Goal: Information Seeking & Learning: Learn about a topic

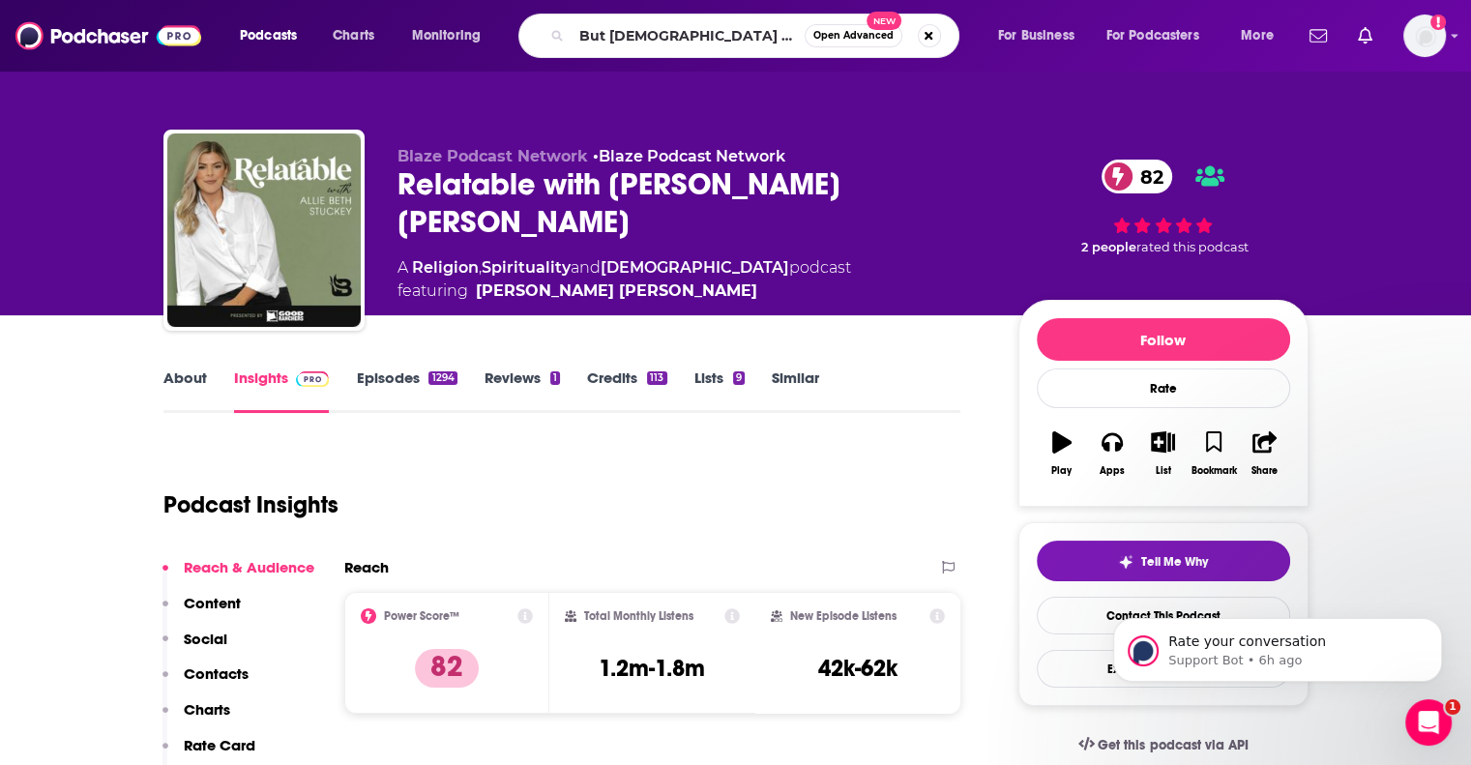
type input "But [DEMOGRAPHIC_DATA] Drank Wine"
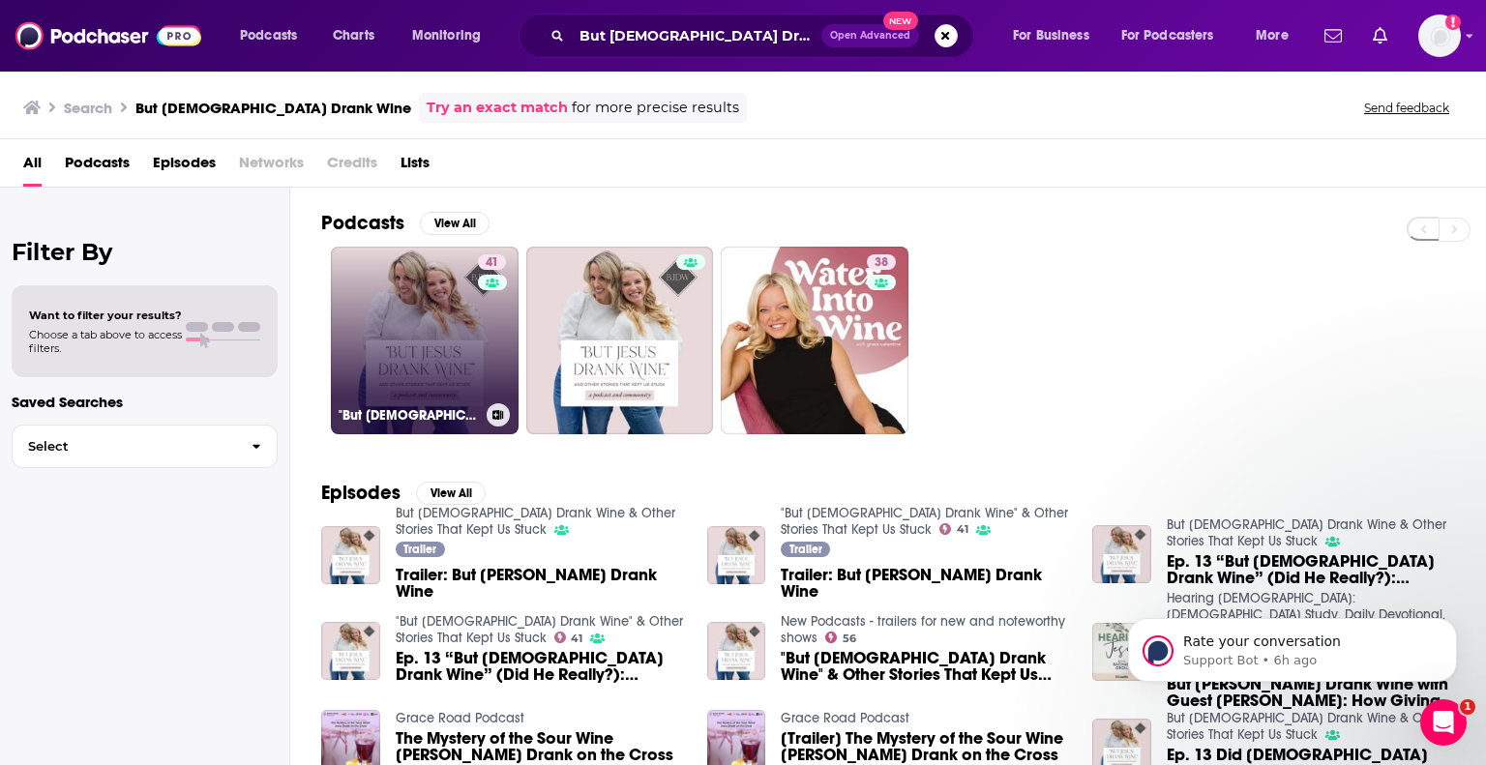
click at [375, 324] on link "41 "But [DEMOGRAPHIC_DATA] Drank Wine" & Other Stories That Kept Us Stuck" at bounding box center [425, 341] width 188 height 188
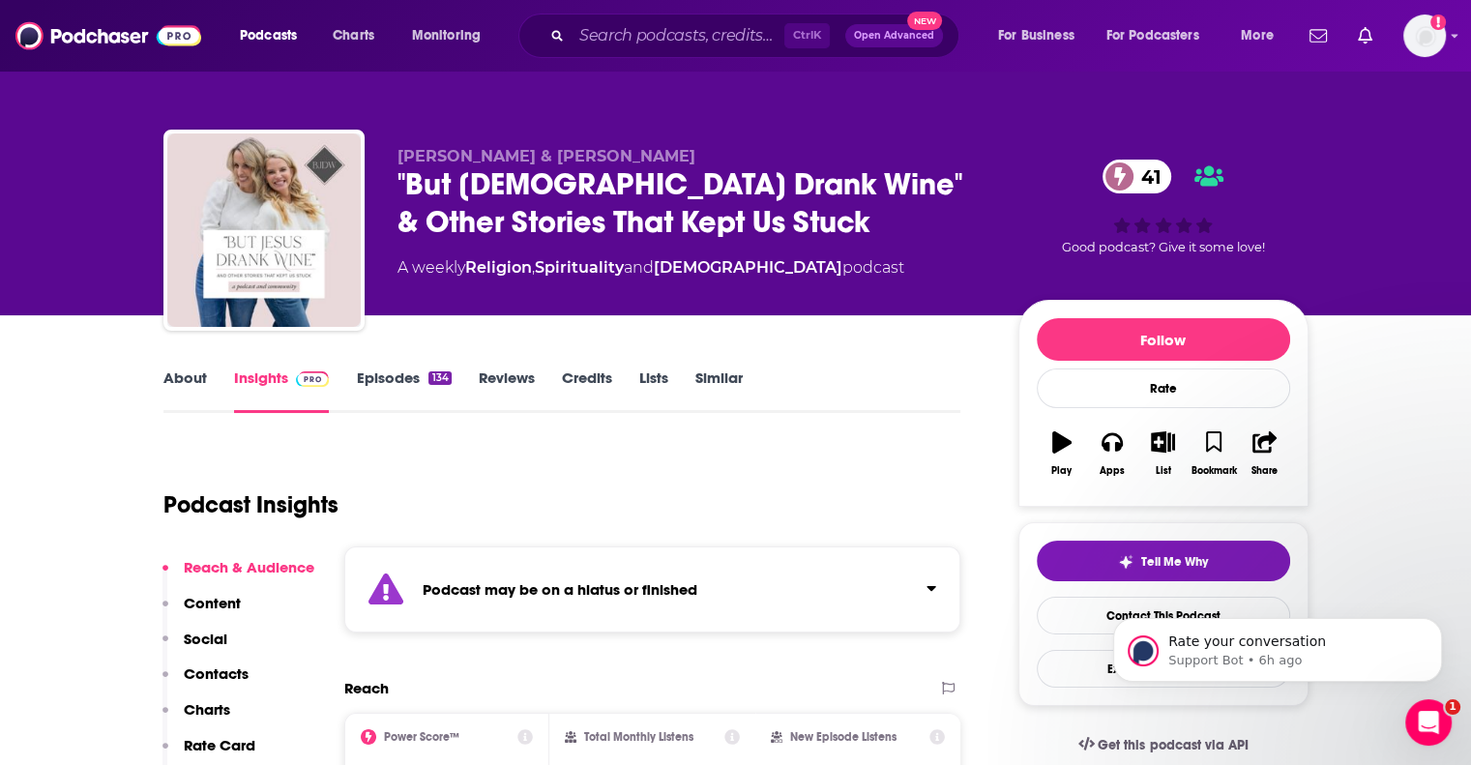
scroll to position [157, 0]
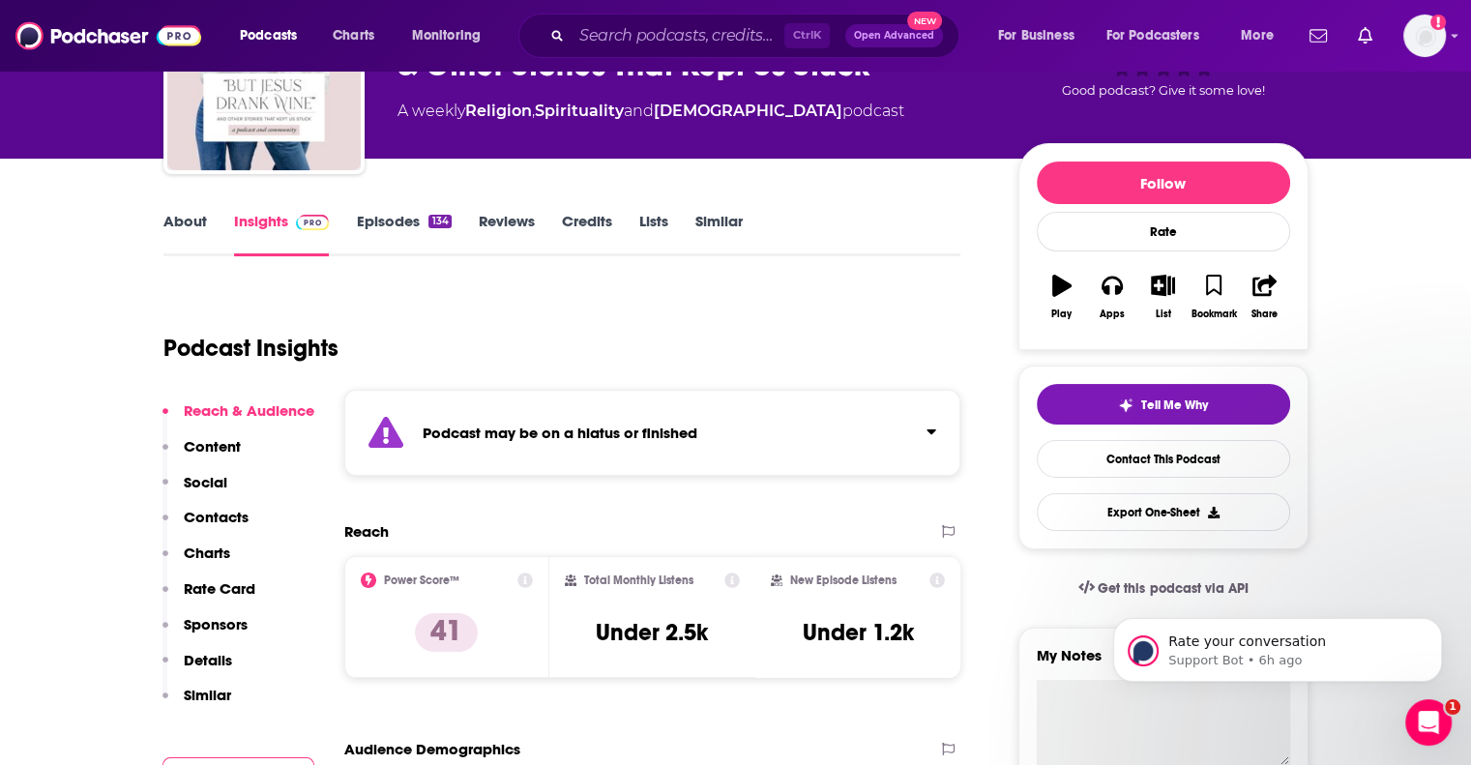
click at [370, 212] on link "Episodes 134" at bounding box center [403, 234] width 95 height 44
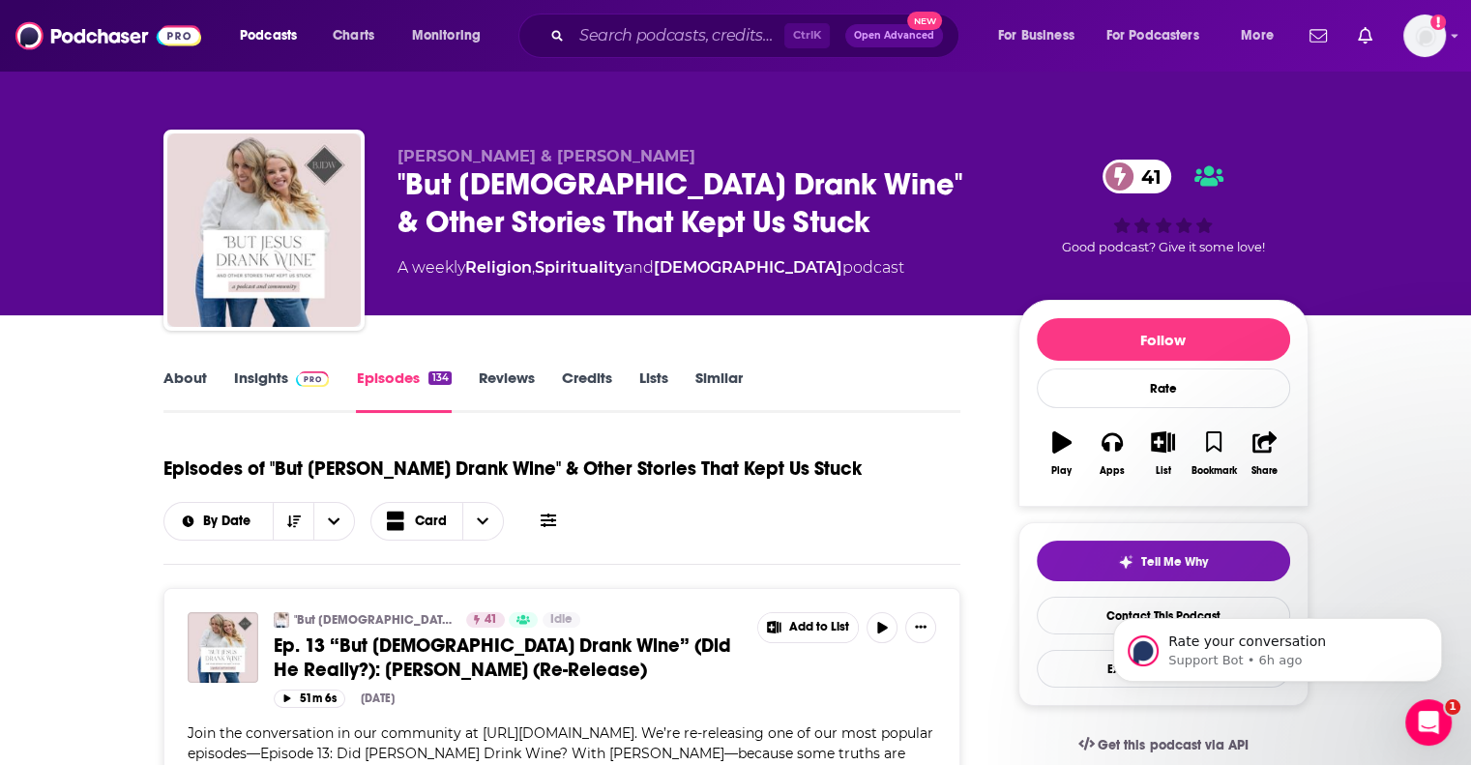
click at [269, 377] on link "Insights" at bounding box center [282, 391] width 96 height 44
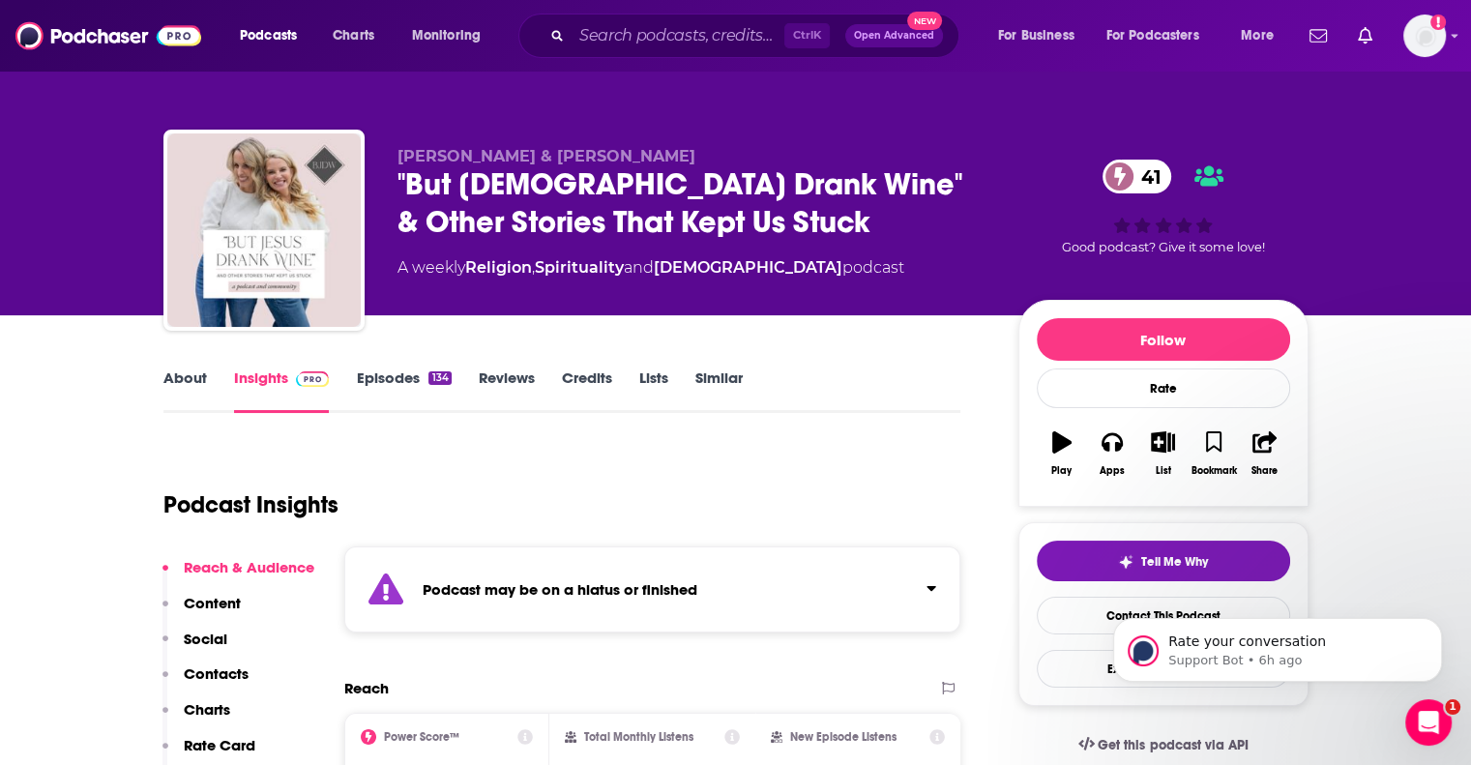
scroll to position [387, 0]
